Goal: Book appointment/travel/reservation

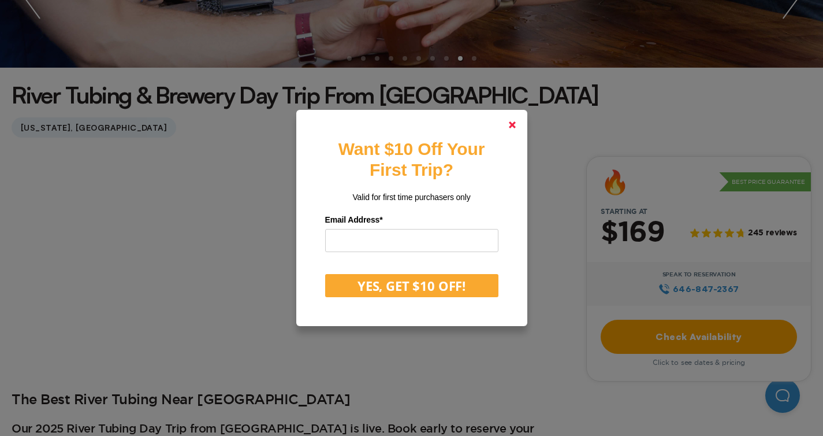
scroll to position [237, 0]
click at [514, 123] on icon at bounding box center [512, 124] width 7 height 7
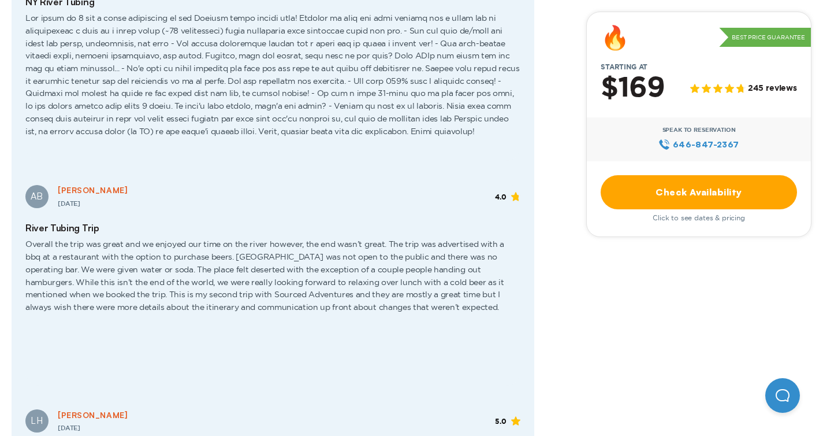
scroll to position [1949, 0]
click at [620, 190] on link "Check Availability" at bounding box center [699, 192] width 196 height 34
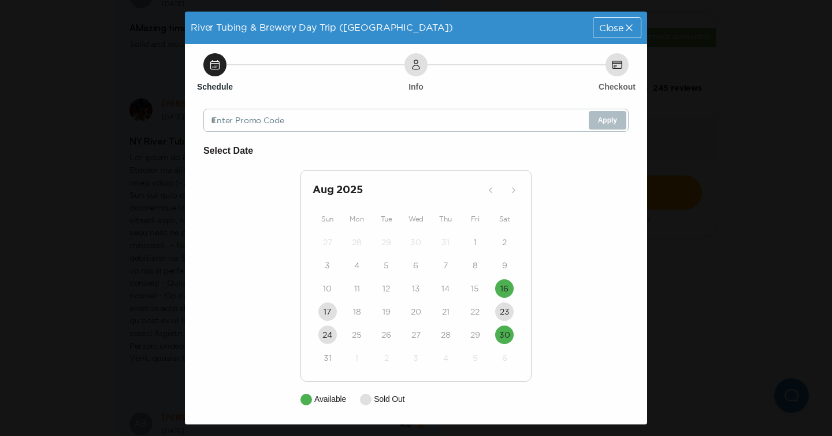
scroll to position [2, 0]
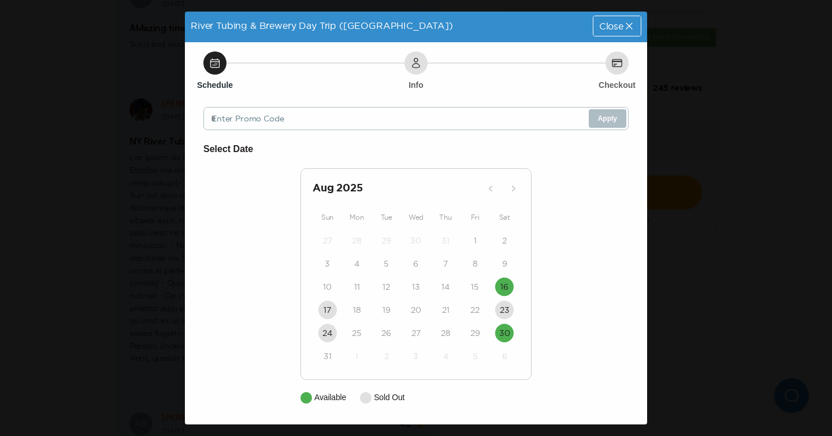
click at [476, 189] on div "[DATE]" at bounding box center [415, 188] width 207 height 16
click at [338, 191] on h2 "[DATE]" at bounding box center [396, 188] width 169 height 16
click at [626, 27] on icon at bounding box center [629, 26] width 6 height 6
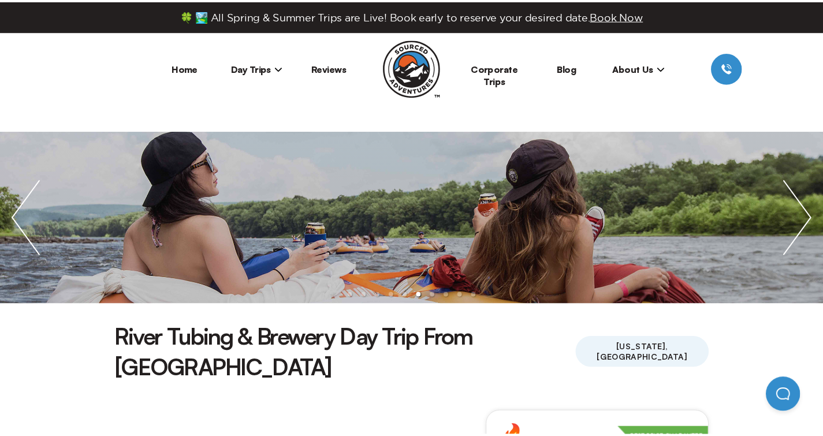
scroll to position [1949, 0]
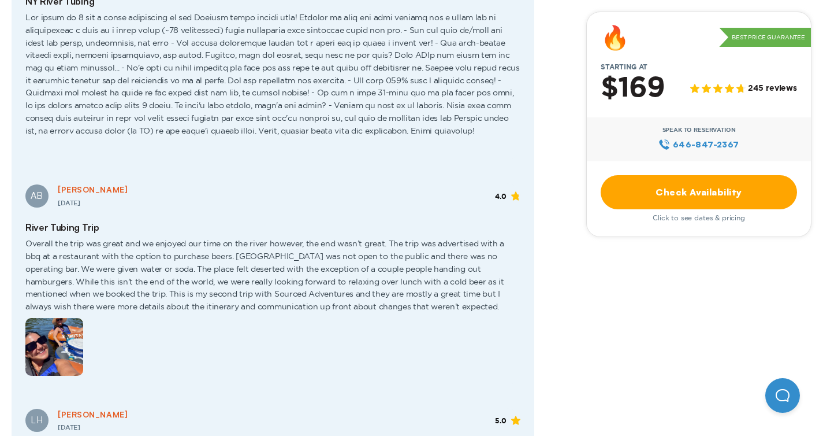
drag, startPoint x: 608, startPoint y: 220, endPoint x: 607, endPoint y: 208, distance: 12.2
click at [653, 219] on span "Click to see dates & pricing" at bounding box center [699, 218] width 92 height 8
click at [602, 192] on link "Check Availability" at bounding box center [699, 192] width 196 height 34
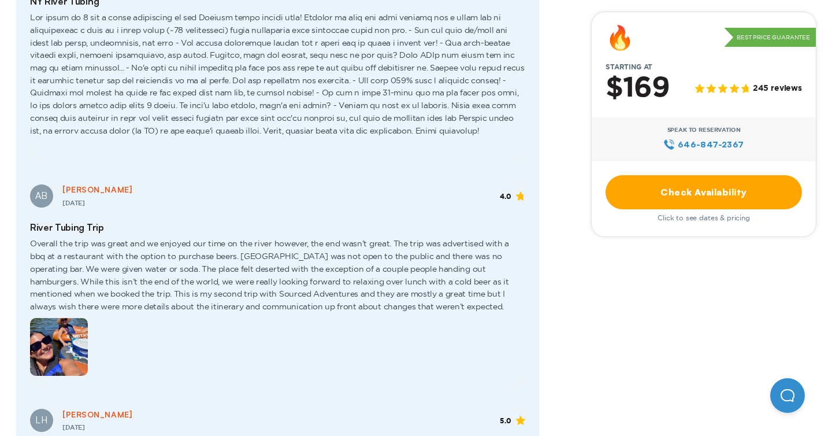
scroll to position [0, 0]
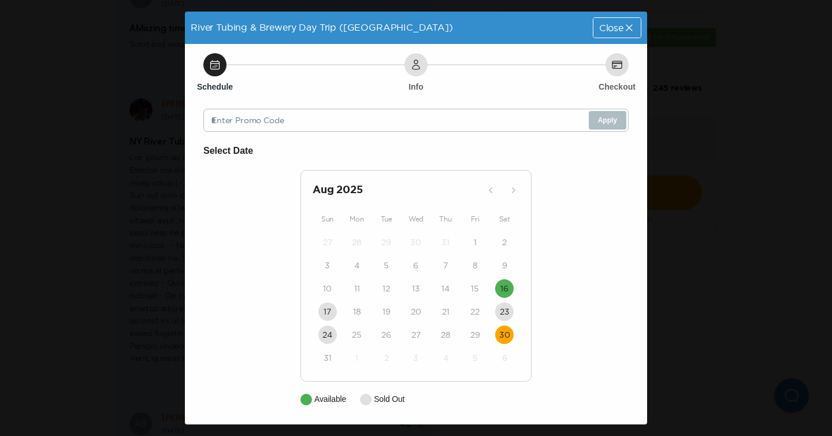
click at [501, 336] on time "30" at bounding box center [504, 335] width 11 height 12
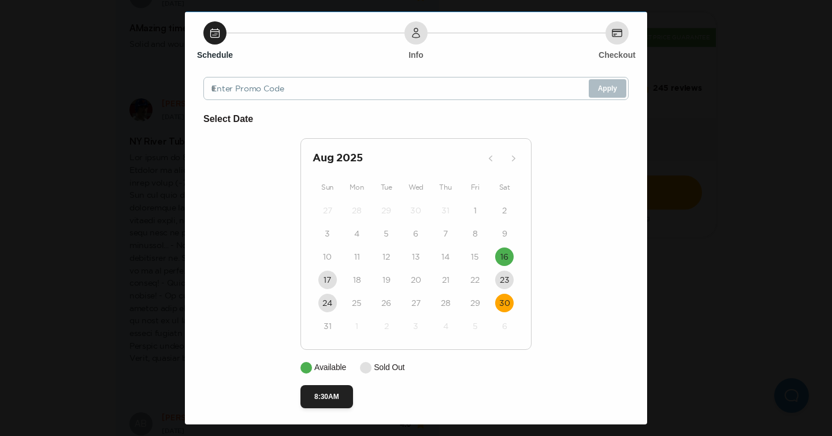
scroll to position [36, 0]
